Goal: Task Accomplishment & Management: Manage account settings

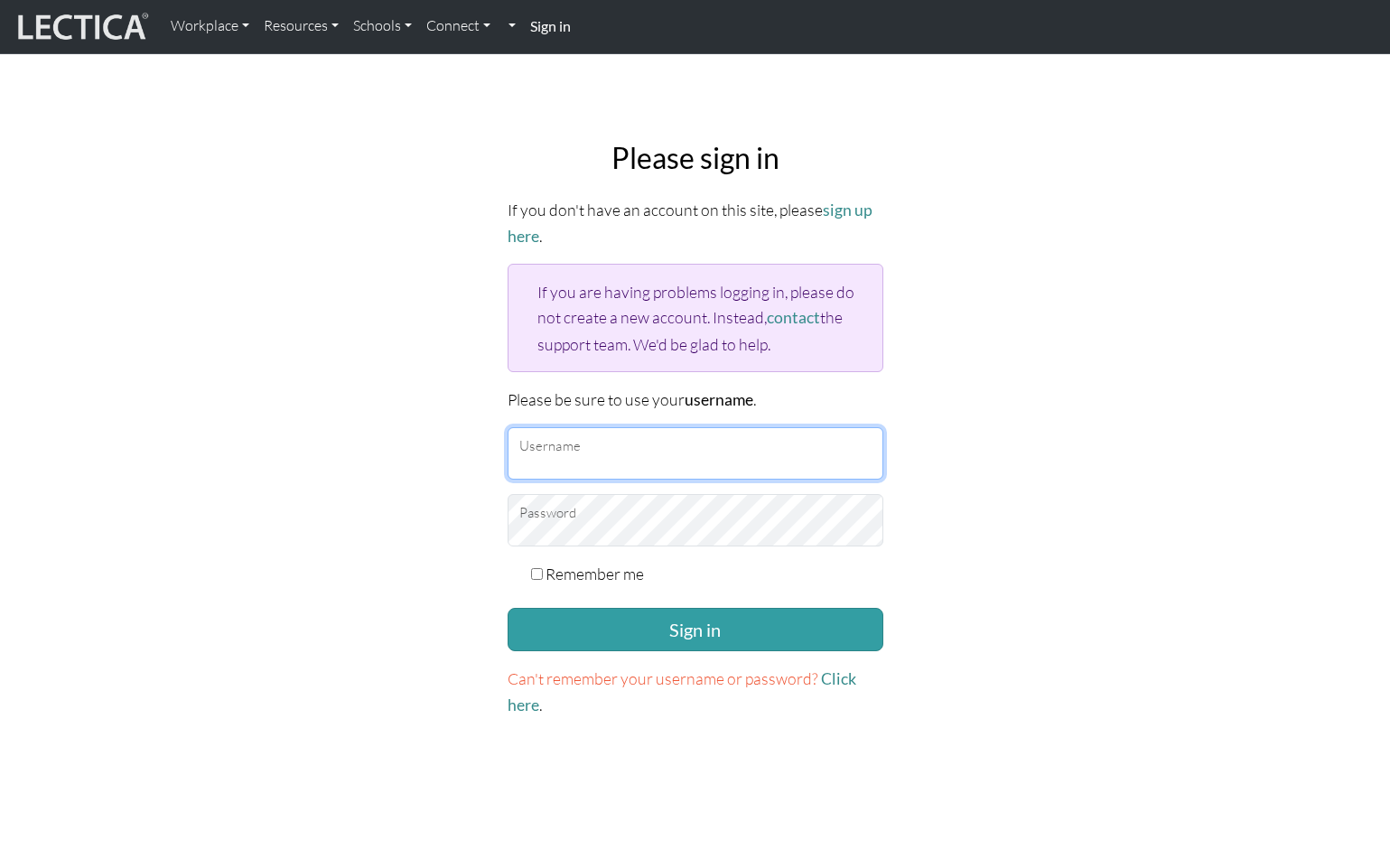
type input "theodawson"
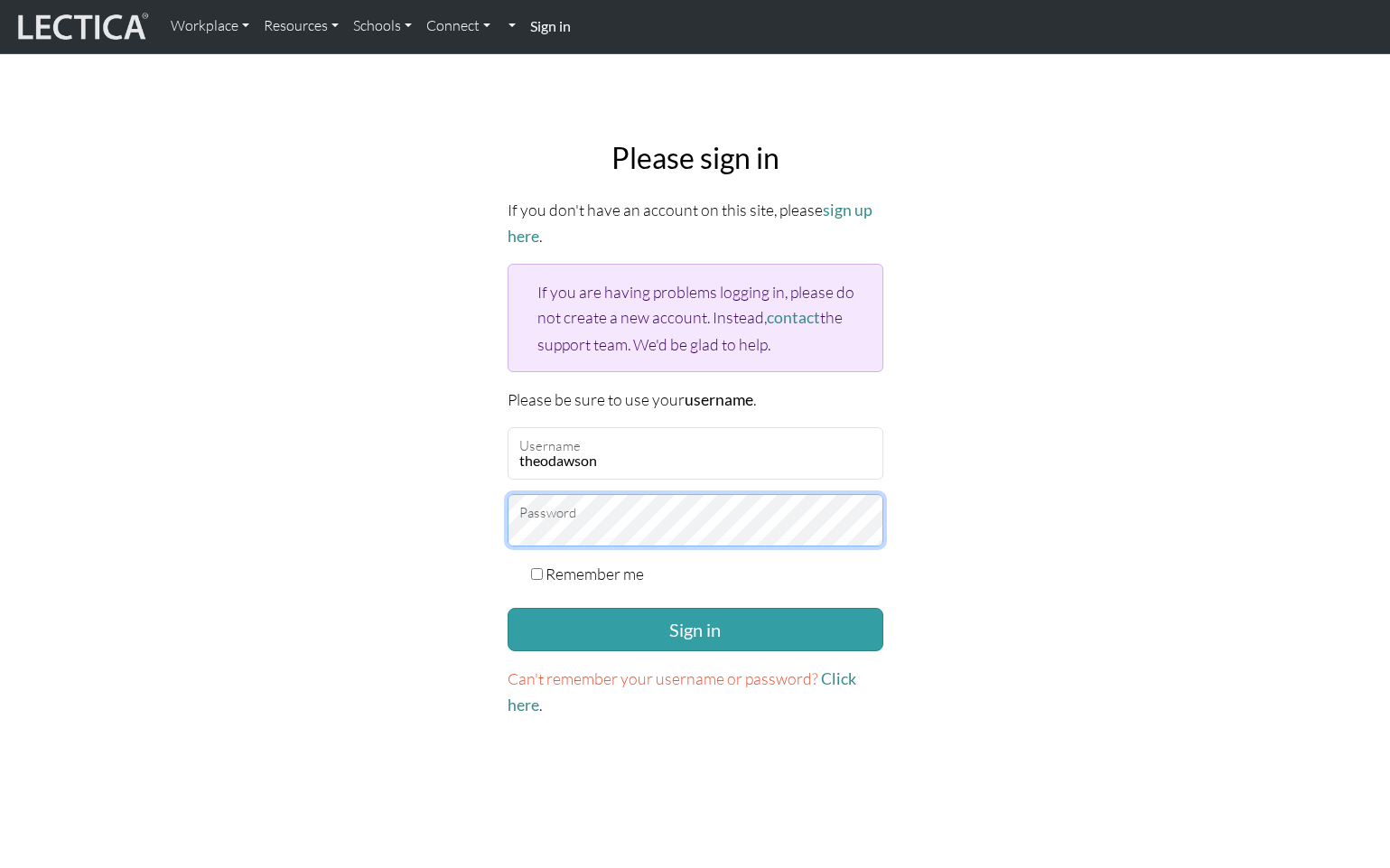
click at [695, 622] on button "Sign in" at bounding box center [695, 628] width 376 height 43
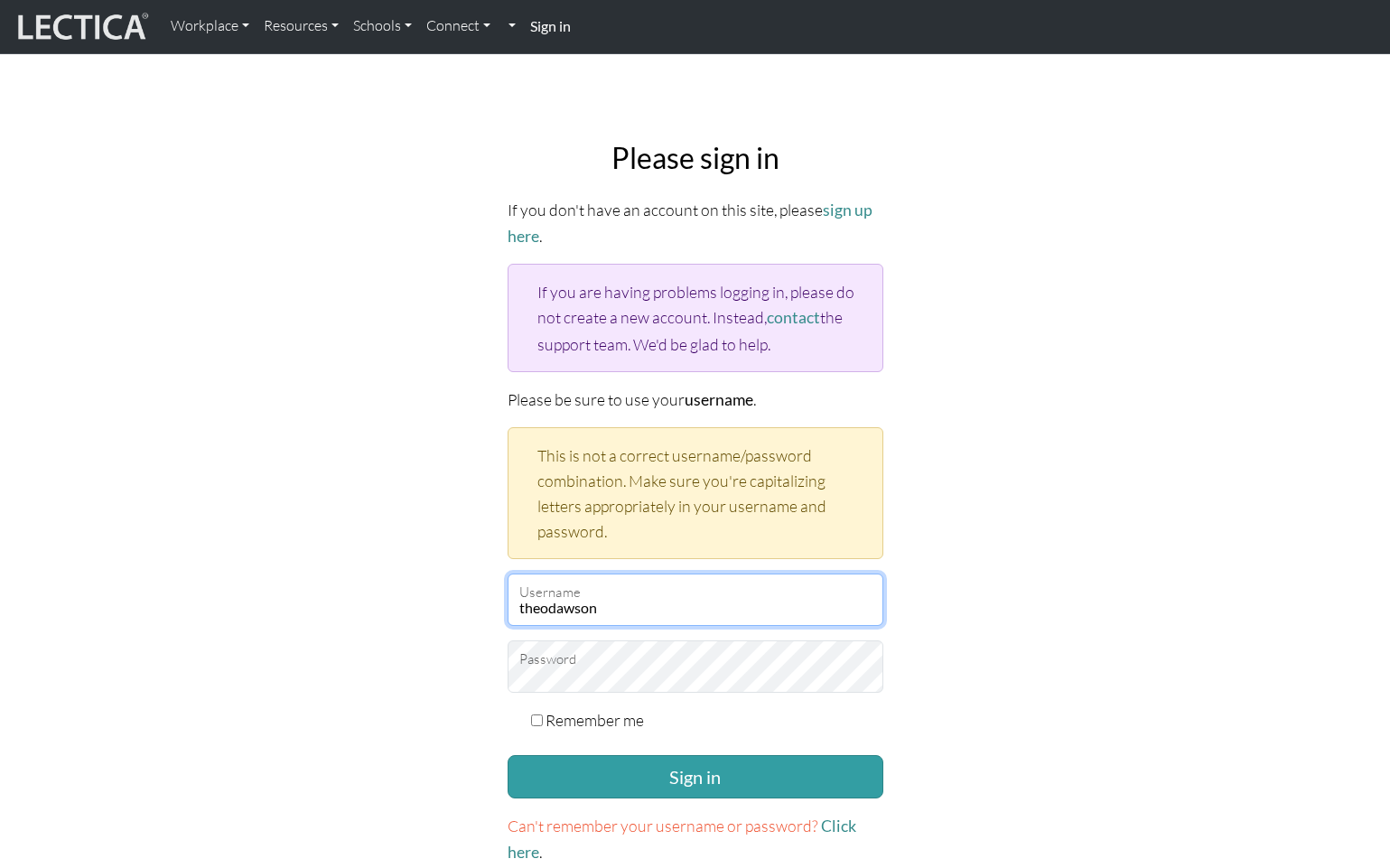
click at [592, 608] on input "theodawson" at bounding box center [695, 599] width 376 height 53
drag, startPoint x: 607, startPoint y: 607, endPoint x: 463, endPoint y: 603, distance: 144.1
click at [463, 603] on div "Please sign in If you don't have an account on this site, please sign up here .…" at bounding box center [695, 503] width 1192 height 753
type input "r"
drag, startPoint x: 530, startPoint y: 605, endPoint x: 494, endPoint y: 600, distance: 36.3
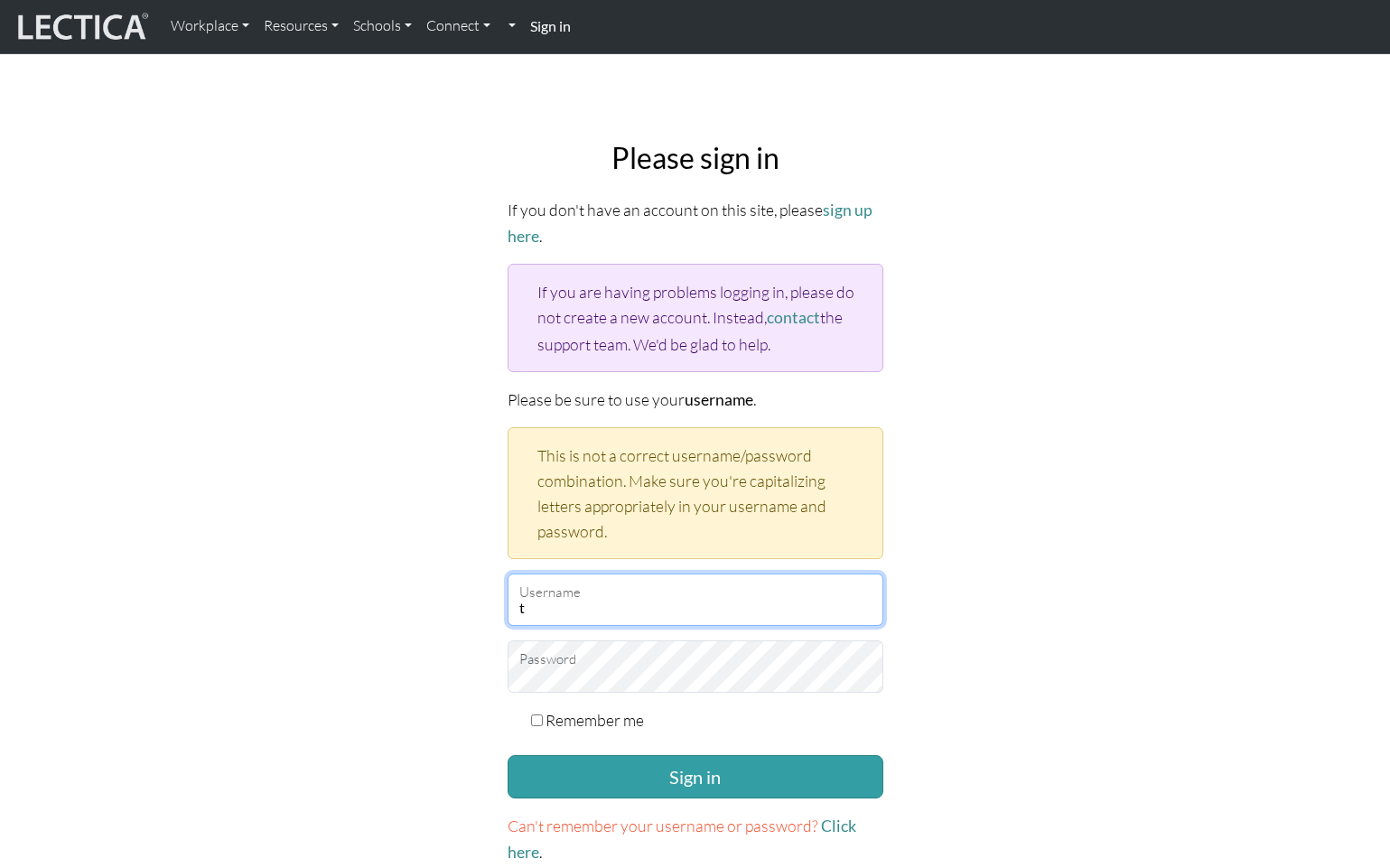
click at [494, 600] on div "Please sign in If you don't have an account on this site, please sign up here .…" at bounding box center [695, 503] width 1192 height 753
click at [634, 606] on input "grade" at bounding box center [695, 599] width 376 height 53
drag, startPoint x: 577, startPoint y: 602, endPoint x: 495, endPoint y: 598, distance: 82.1
click at [495, 598] on div "Please sign in If you don't have an account on this site, please sign up here .…" at bounding box center [695, 503] width 1192 height 753
click at [553, 603] on input "grade" at bounding box center [695, 599] width 376 height 53
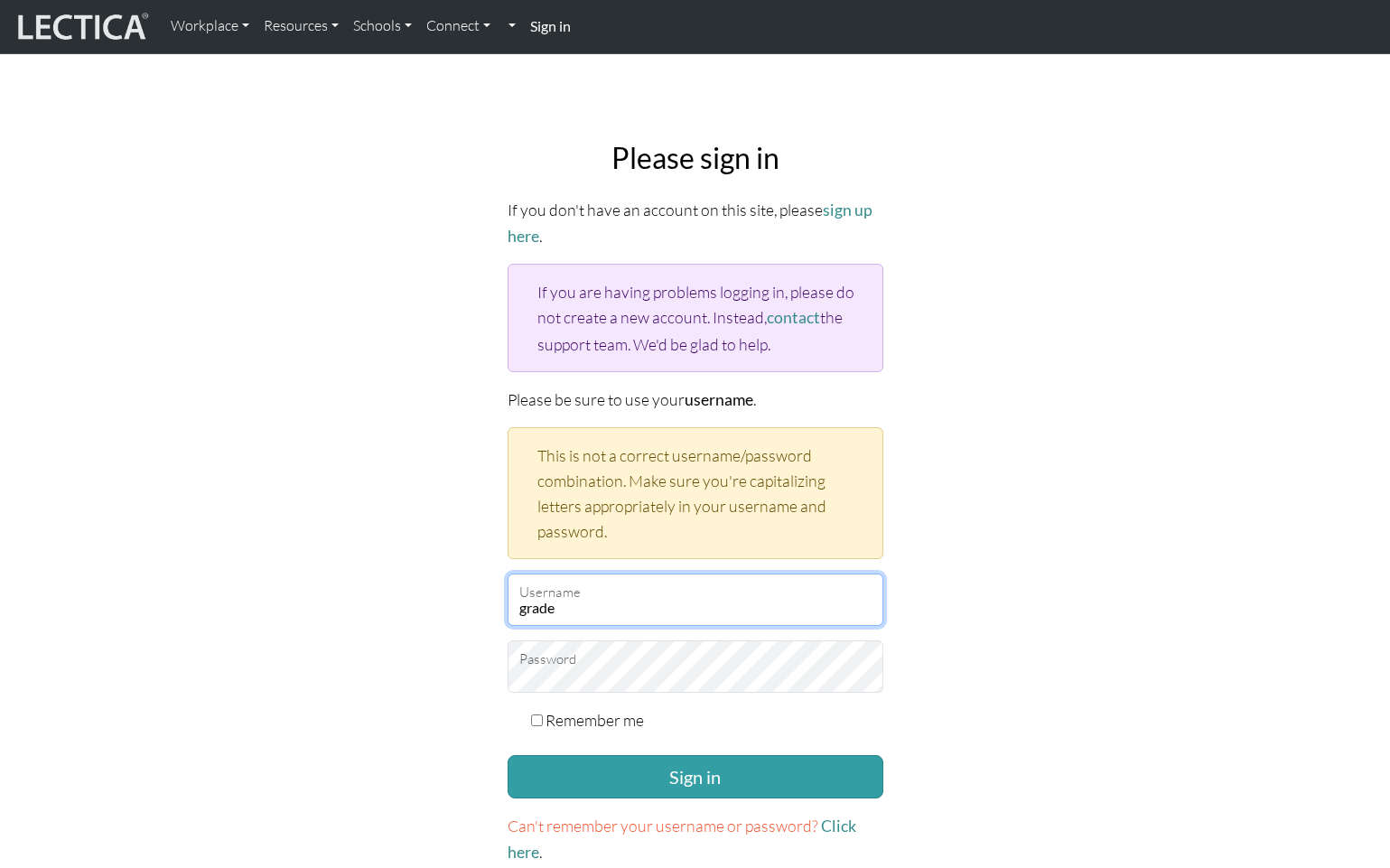
drag, startPoint x: 575, startPoint y: 599, endPoint x: 503, endPoint y: 597, distance: 72.0
click at [503, 597] on div "Please sign in If you don't have an account on this site, please sign up here .…" at bounding box center [695, 503] width 397 height 753
paste input "mindlogteacher"
type input "mindlogteacher"
click at [631, 599] on input "mindlogteacher" at bounding box center [695, 599] width 376 height 53
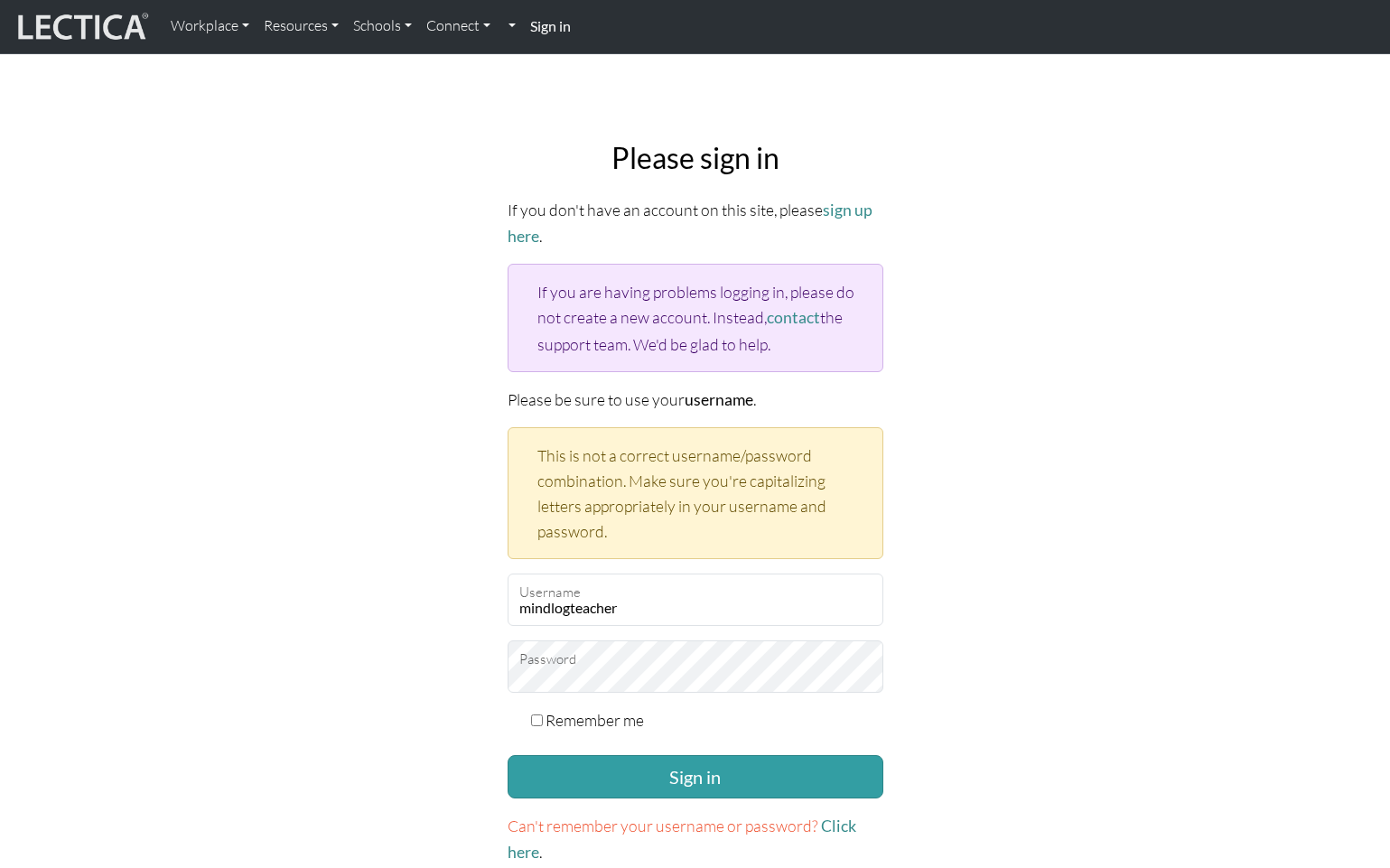
click at [542, 29] on strong "Sign in" at bounding box center [551, 26] width 40 height 17
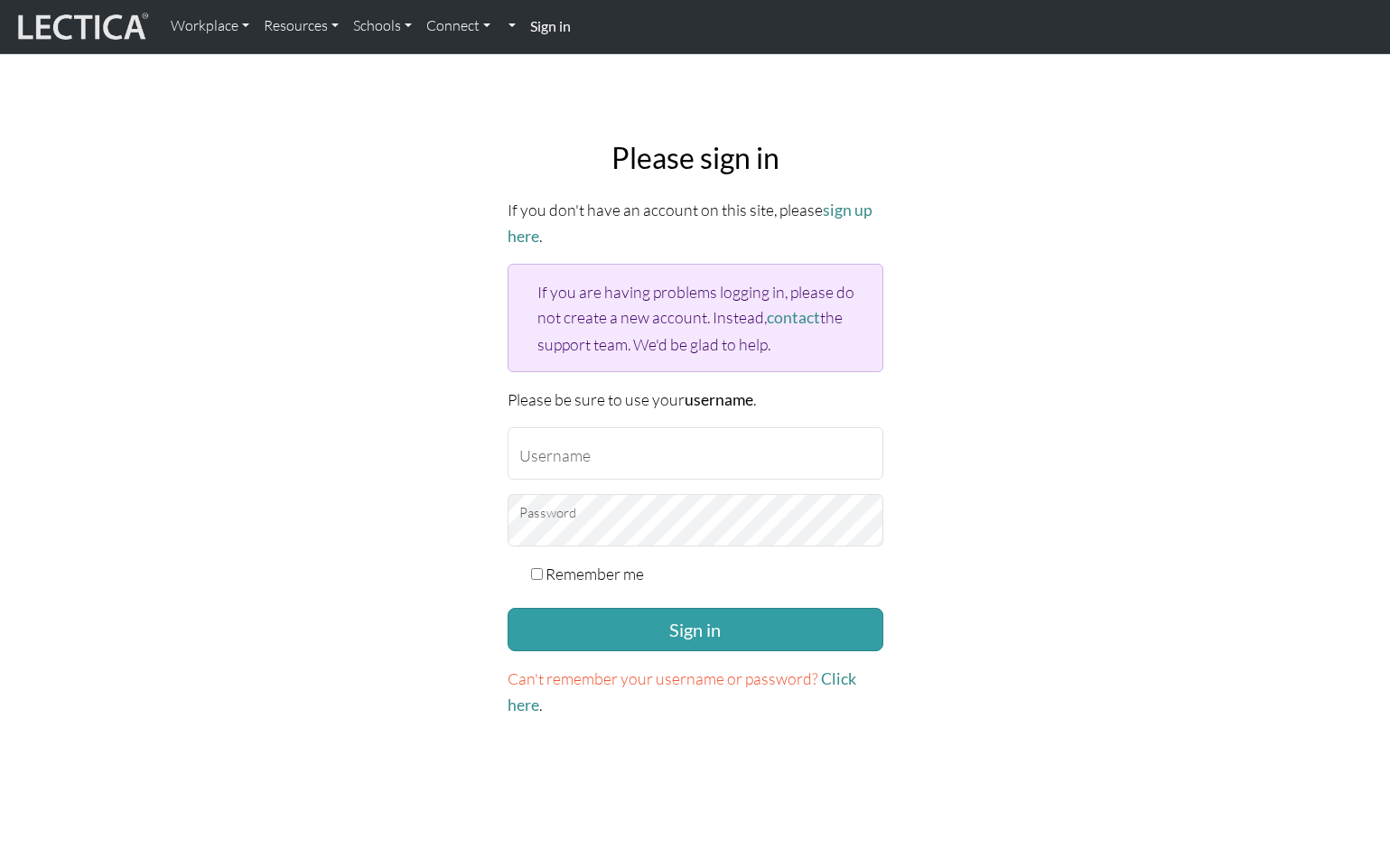
click at [554, 31] on strong "Sign in" at bounding box center [551, 26] width 40 height 17
click at [459, 23] on link "Connect" at bounding box center [459, 27] width 79 height 38
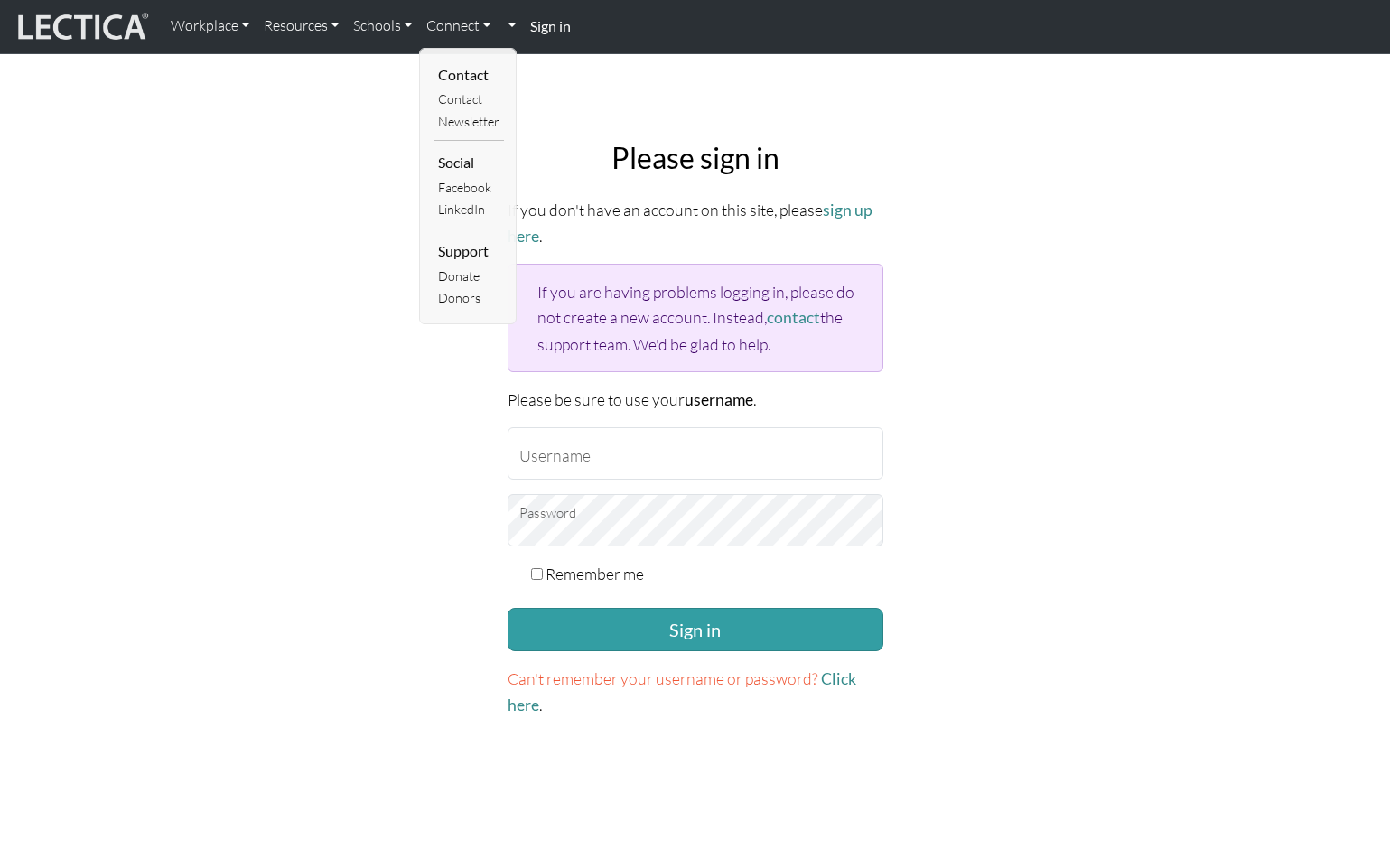
click at [689, 92] on body "Workplace Assessments Why LectaTests? About LectaTests Leadership Leader develo…" at bounding box center [695, 685] width 1390 height 1371
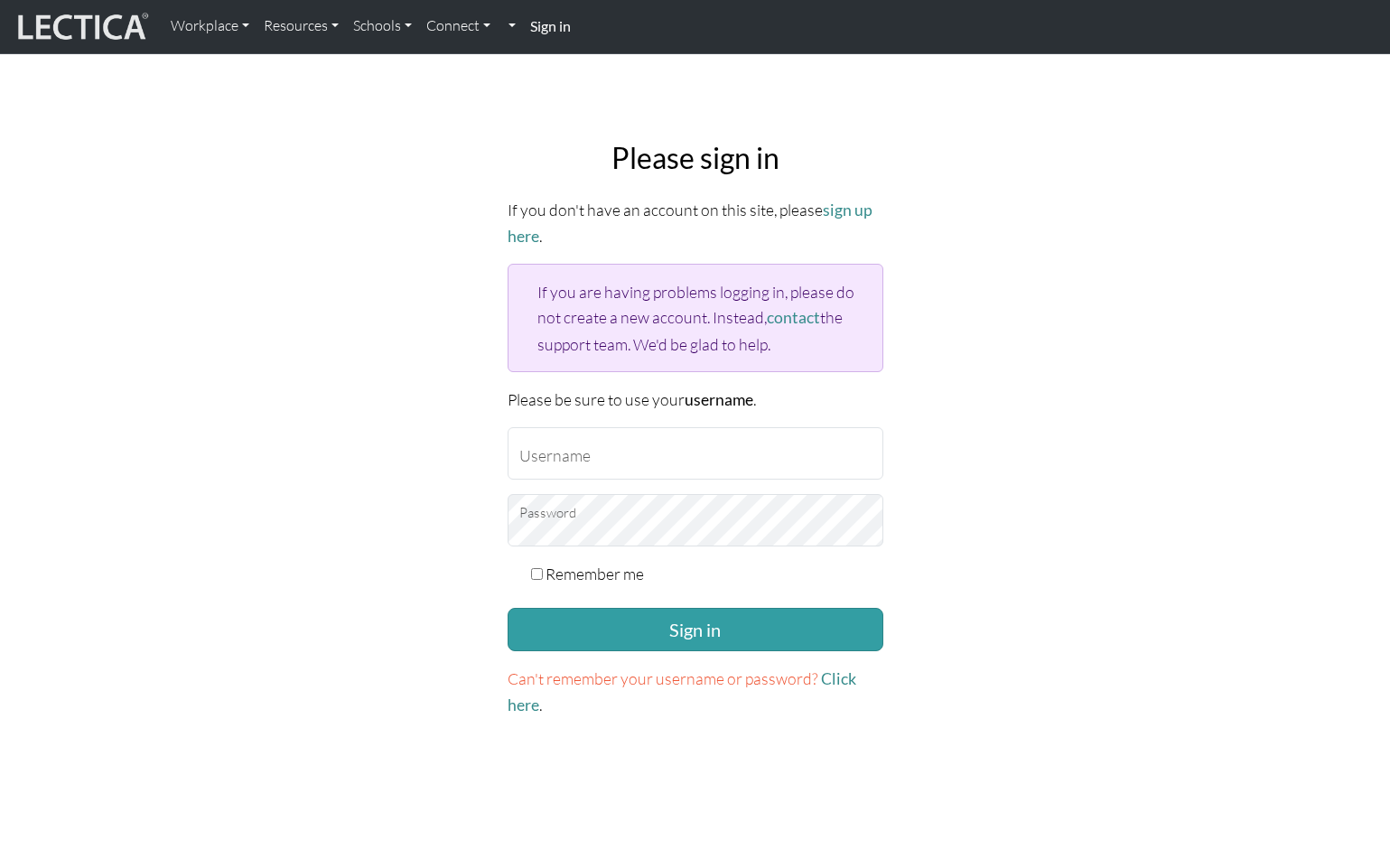
click at [536, 30] on strong "Sign in" at bounding box center [551, 26] width 40 height 17
paste input "mindlogteacher"
type input "mindlogteacher"
click at [537, 568] on input "Remember me" at bounding box center [536, 574] width 12 height 12
checkbox input "true"
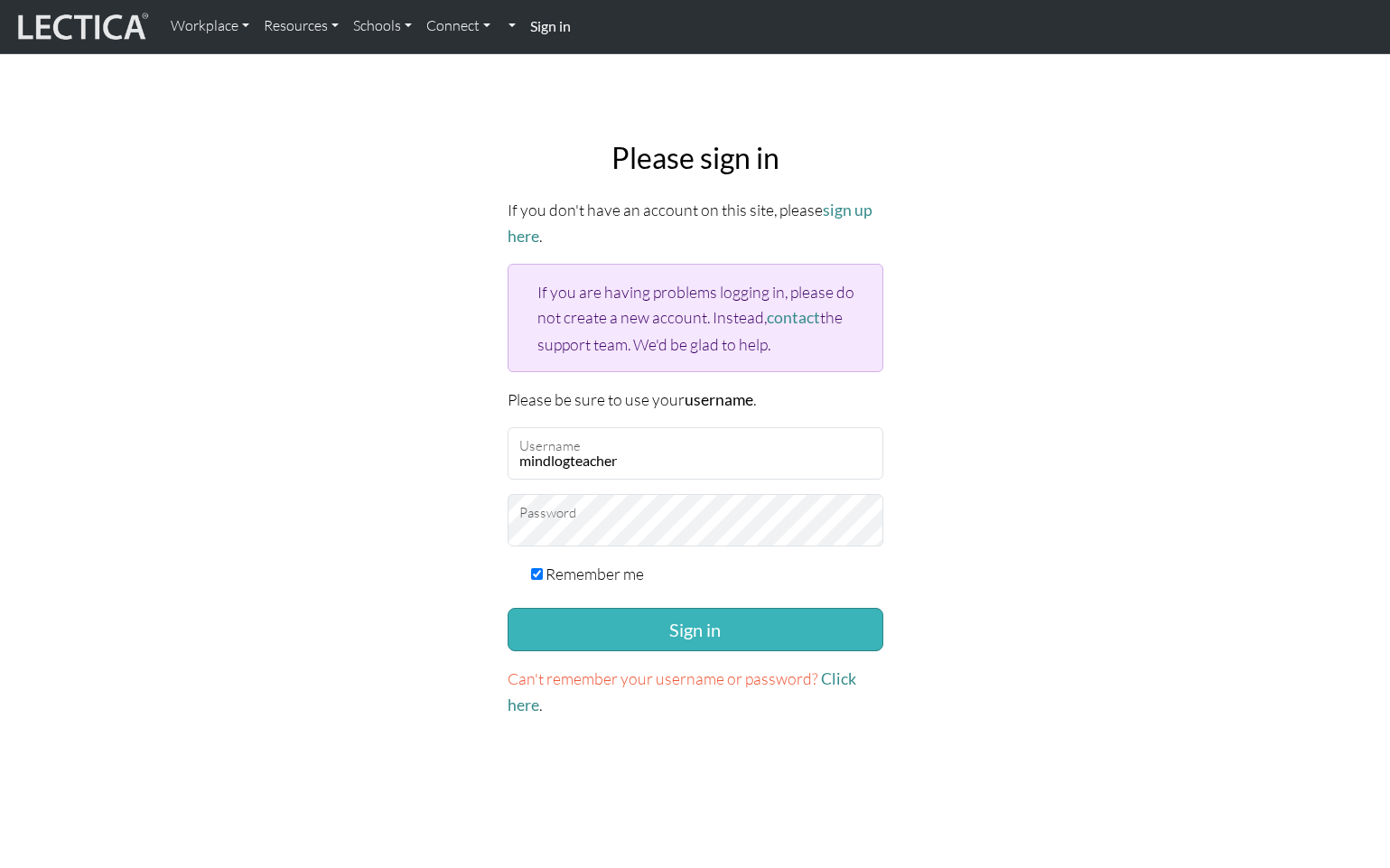
click at [632, 631] on button "Sign in" at bounding box center [695, 628] width 376 height 43
